Goal: Browse casually

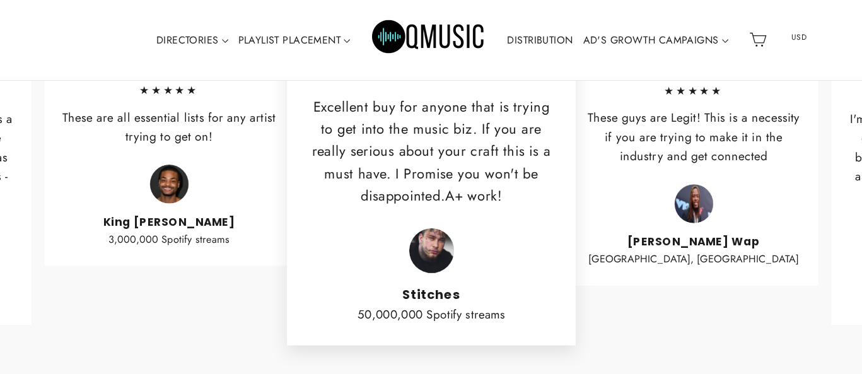
scroll to position [2973, 0]
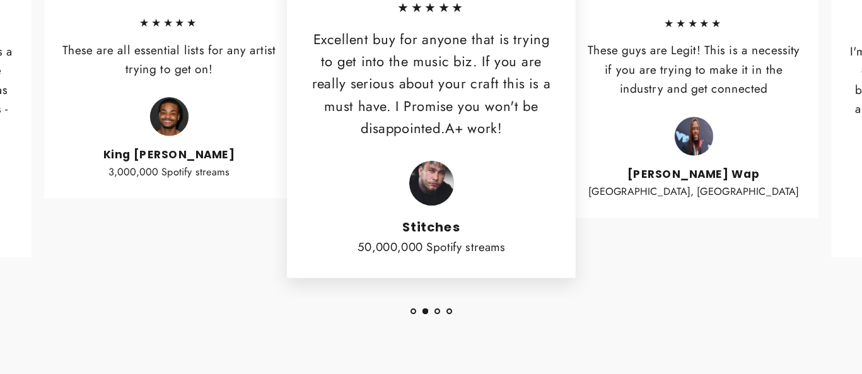
click at [414, 311] on button "1" at bounding box center [413, 311] width 6 height 6
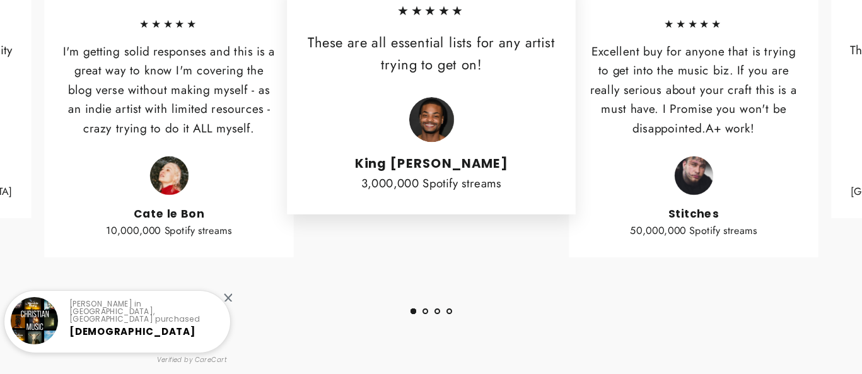
click at [438, 310] on button "3" at bounding box center [437, 311] width 6 height 6
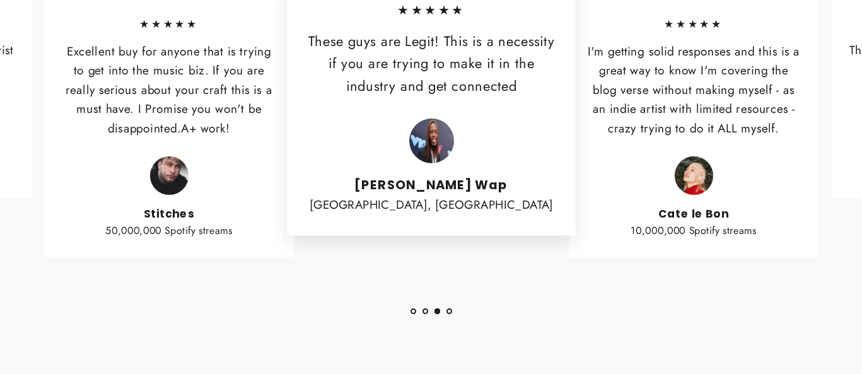
click at [451, 312] on ul "1 2 3 4" at bounding box center [431, 307] width 862 height 17
click at [449, 311] on button "4" at bounding box center [449, 311] width 6 height 6
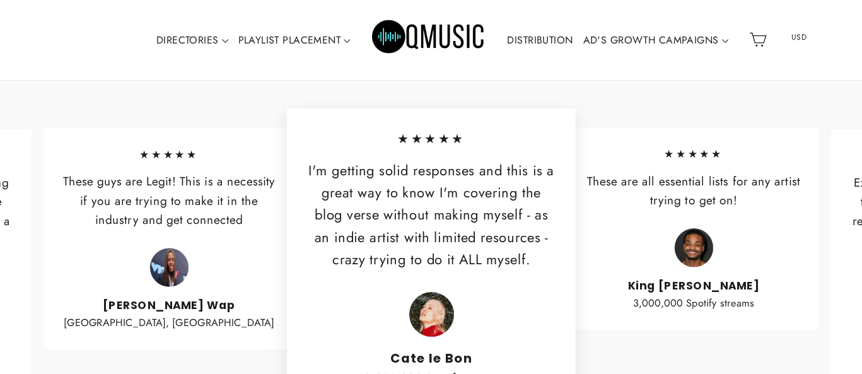
scroll to position [2943, 0]
